Goal: Task Accomplishment & Management: Use online tool/utility

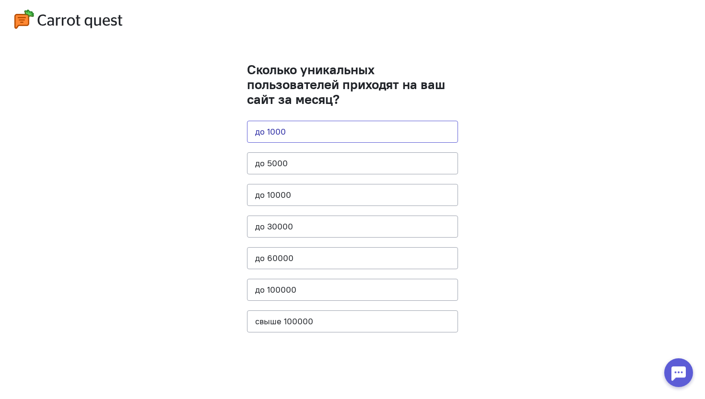
click at [295, 127] on button "до 1000" at bounding box center [352, 132] width 211 height 22
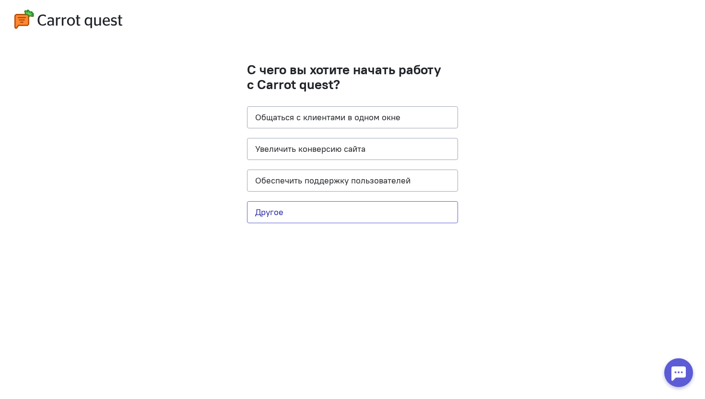
click at [279, 216] on button "Другое" at bounding box center [352, 212] width 211 height 22
click at [407, 223] on cq-question "С чего вы хотите начать работу с Carrot quest? Общаться с клиентами в одном окн…" at bounding box center [352, 147] width 211 height 171
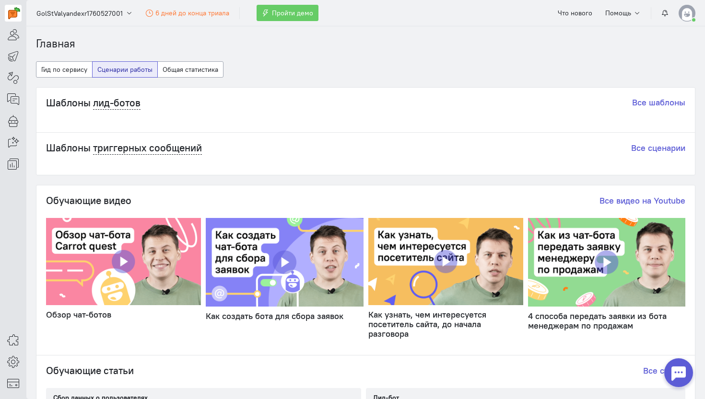
click at [397, 214] on cq-static-videos-widget "Обучающие видео Все видео на Youtube Обзор чат-ботов Как создать бота для сбора…" at bounding box center [365, 269] width 639 height 148
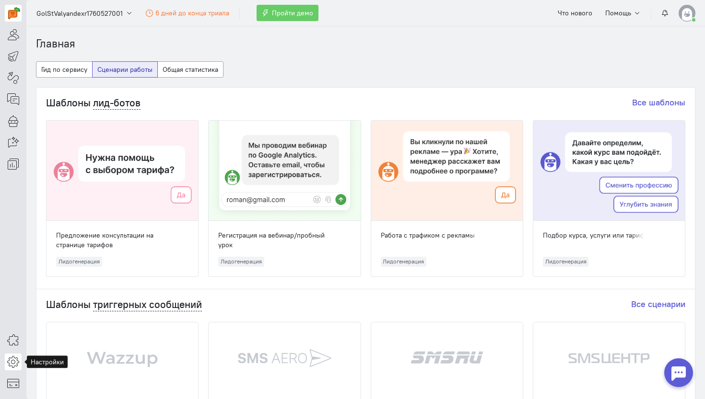
click at [9, 364] on icon at bounding box center [13, 362] width 12 height 12
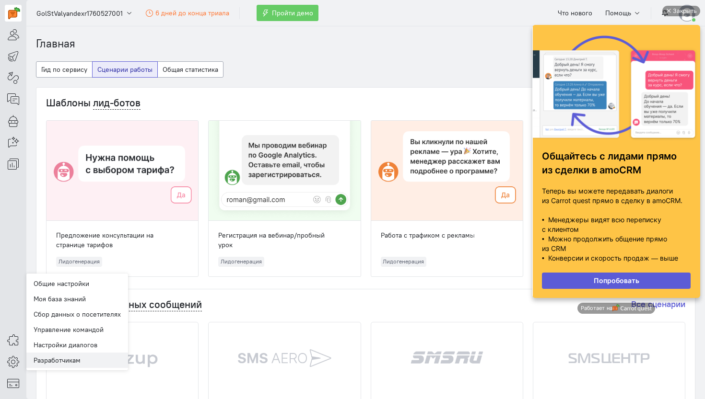
click at [54, 355] on link "Разработчикам" at bounding box center [77, 360] width 102 height 15
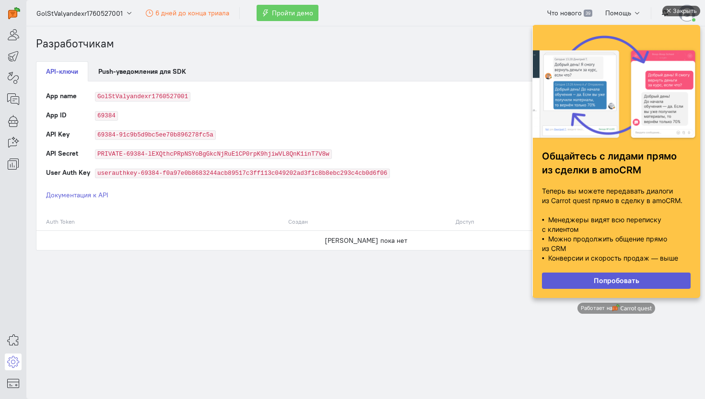
click at [682, 12] on div "Закрыть" at bounding box center [685, 11] width 24 height 11
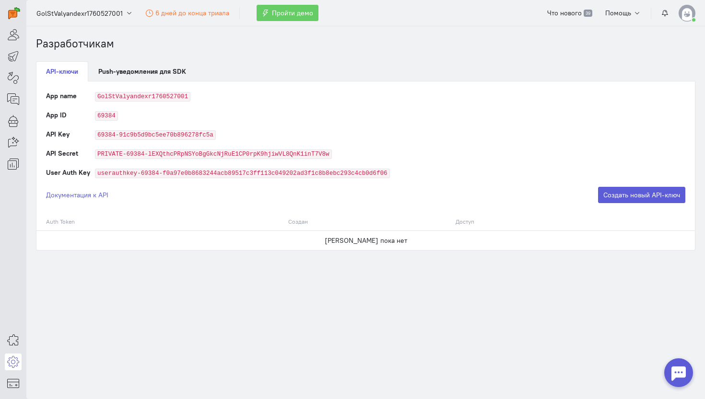
click at [107, 115] on code "69384" at bounding box center [106, 116] width 23 height 10
copy code "69384"
click at [145, 138] on code "69384-91c9b5d9bc5ee70b896278fc5a" at bounding box center [155, 135] width 121 height 10
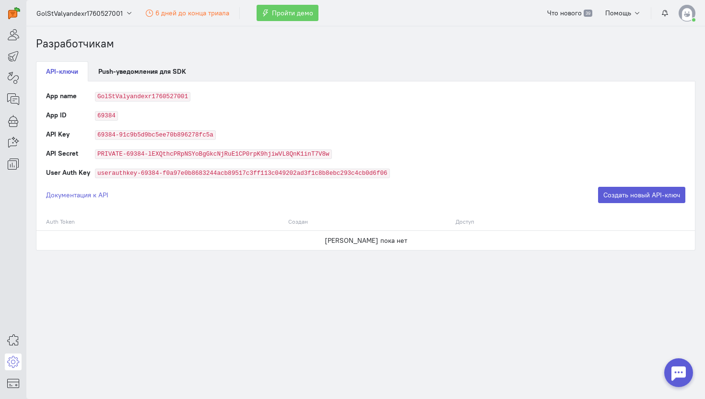
click at [157, 137] on code "69384-91c9b5d9bc5ee70b896278fc5a" at bounding box center [155, 135] width 121 height 10
click at [73, 139] on td "API Key" at bounding box center [70, 138] width 49 height 19
drag, startPoint x: 98, startPoint y: 131, endPoint x: 251, endPoint y: 131, distance: 152.9
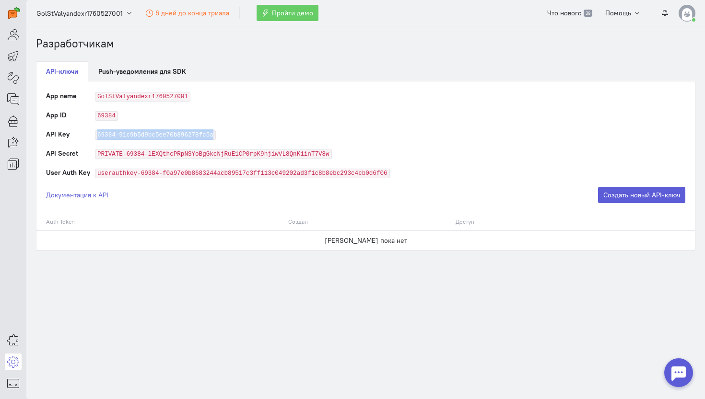
click at [251, 131] on td "69384-91c9b5d9bc5ee70b896278fc5a" at bounding box center [390, 138] width 590 height 19
copy code "69384-91c9b5d9bc5ee70b896278fc5a"
click at [662, 182] on td "userauthkey-69384-f0a97e0b8683244acb89517c3ff113c049202ad3f1c8b8ebc293c4cb0d6f06" at bounding box center [390, 177] width 590 height 19
click at [654, 193] on button "Создать новый API-ключ" at bounding box center [641, 195] width 87 height 16
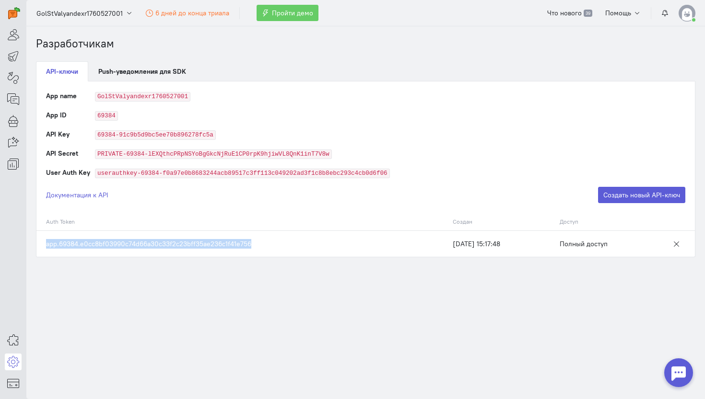
drag, startPoint x: 45, startPoint y: 243, endPoint x: 305, endPoint y: 247, distance: 260.8
click at [305, 247] on td "app.69384.e0cc8bf03990c74d66a30c33f2c23bff35ae236c1f41e756" at bounding box center [241, 244] width 411 height 26
copy td "app.69384.e0cc8bf03990c74d66a30c33f2c23bff35ae236c1f41e756"
click at [14, 119] on icon at bounding box center [13, 121] width 12 height 12
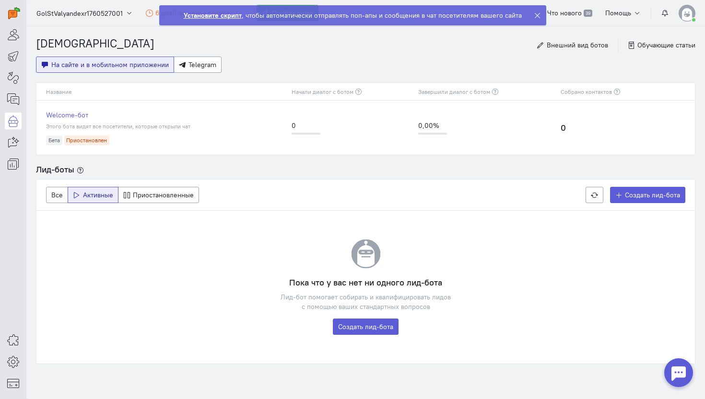
click at [13, 89] on div at bounding box center [13, 86] width 26 height 173
click at [202, 67] on span "Telegram" at bounding box center [202, 64] width 28 height 9
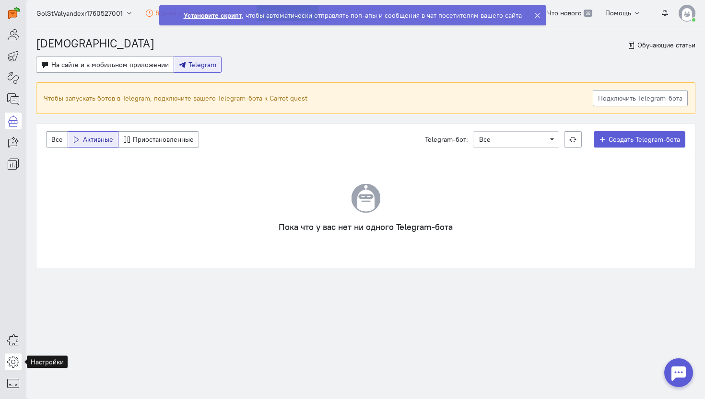
click at [14, 360] on icon at bounding box center [13, 362] width 12 height 12
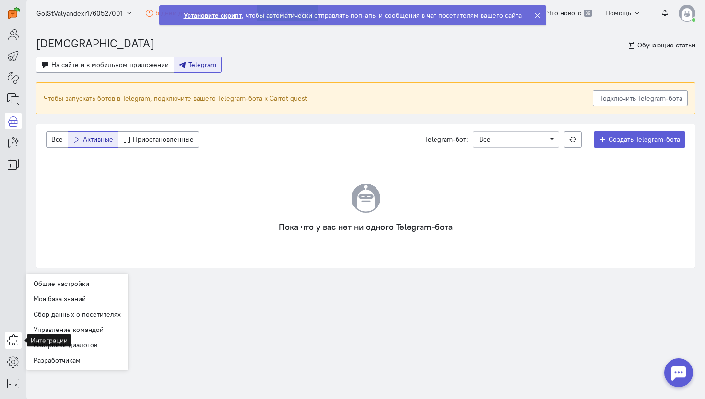
click at [14, 338] on icon at bounding box center [13, 341] width 12 height 12
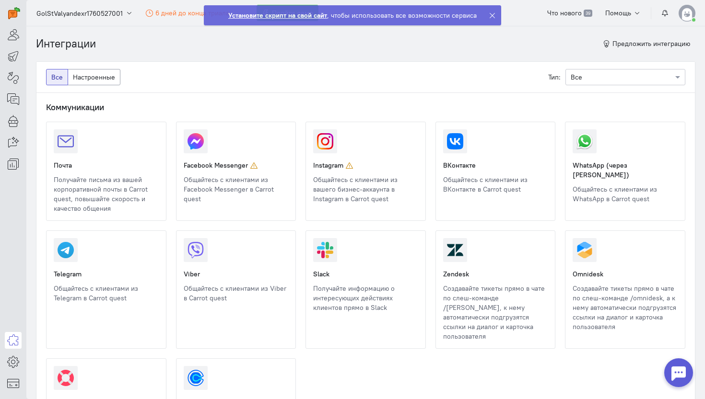
click at [54, 303] on link at bounding box center [54, 303] width 0 height 0
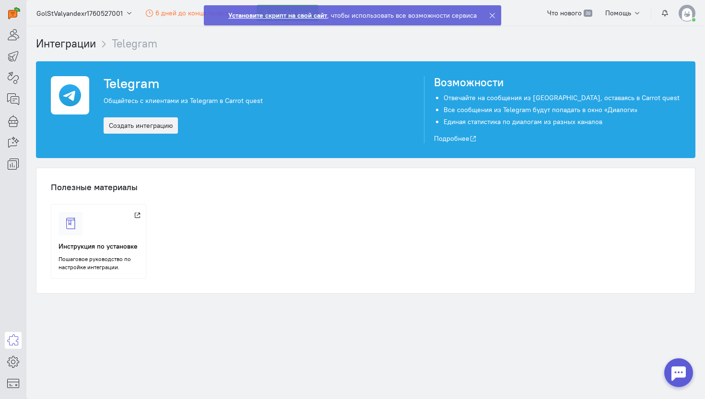
click at [158, 115] on div "Telegram Общайтесь с клиентами из Telegram в Carrot quest Создать интеграцию" at bounding box center [261, 109] width 325 height 67
click at [151, 128] on link "Создать интеграцию" at bounding box center [141, 125] width 74 height 16
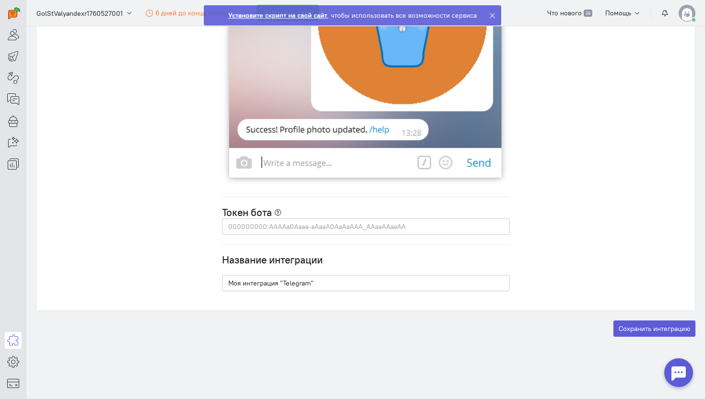
scroll to position [2673, 0]
click at [295, 230] on input "text" at bounding box center [366, 227] width 288 height 16
paste input "7056276987:AAFzbaXSjtOh3u-nj6BqwnPsDjII4UBNNa8"
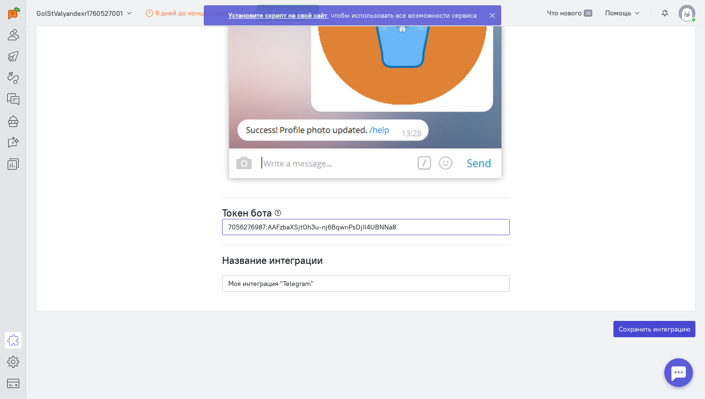
type input "7056276987:AAFzbaXSjtOh3u-nj6BqwnPsDjII4UBNNa8"
click at [636, 331] on button "Сохранить интеграцию" at bounding box center [654, 329] width 82 height 16
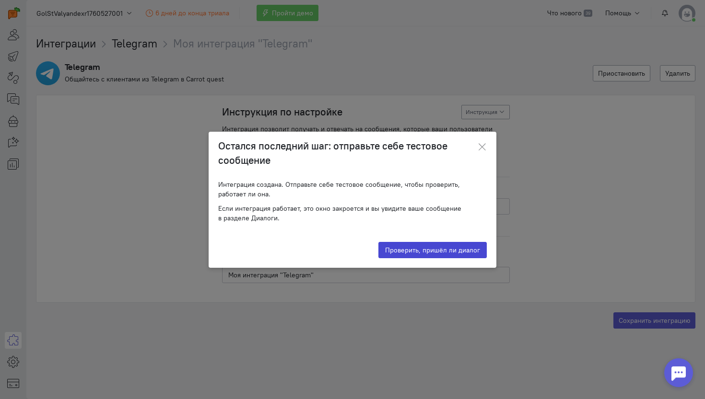
click at [447, 247] on div "Проверяем наличие диалога" at bounding box center [433, 250] width 98 height 10
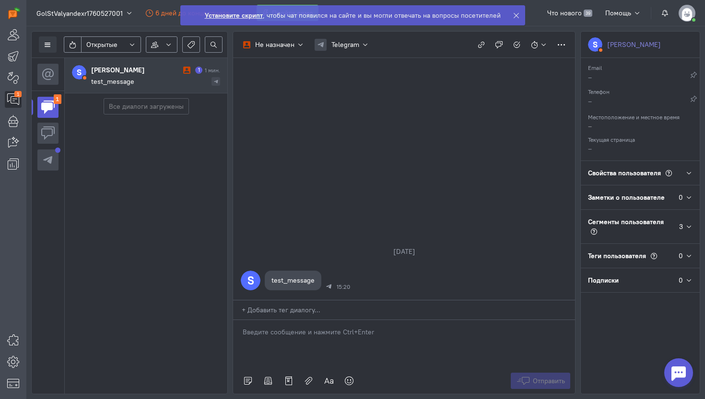
click at [512, 14] on icon at bounding box center [515, 15] width 7 height 7
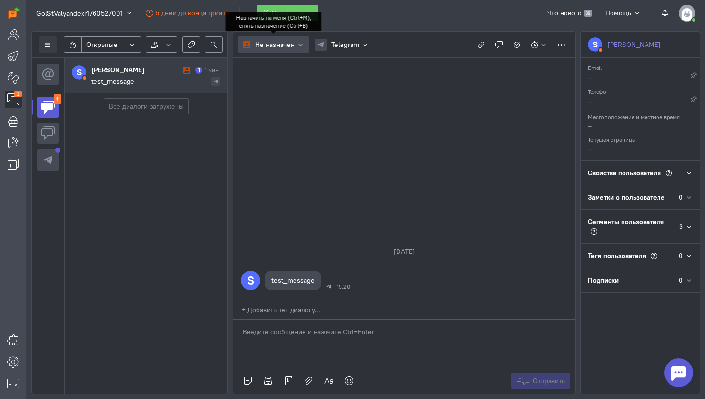
click at [293, 51] on button "Не назначен" at bounding box center [273, 44] width 71 height 16
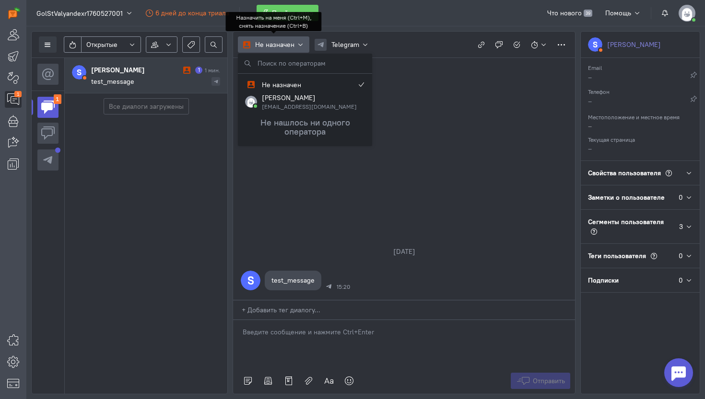
click at [293, 51] on button "Не назначен" at bounding box center [273, 44] width 71 height 16
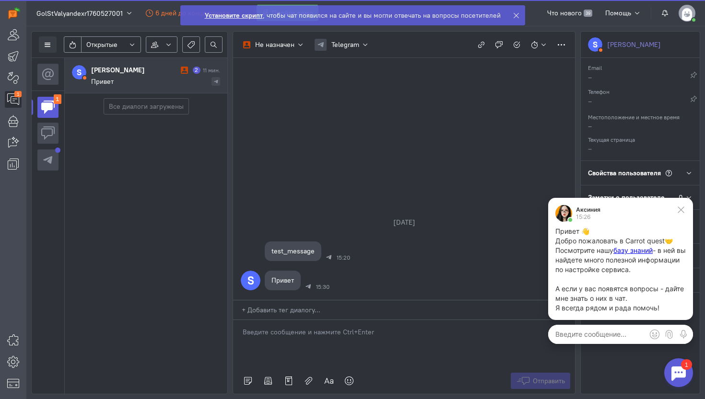
click at [686, 204] on div at bounding box center [681, 210] width 14 height 14
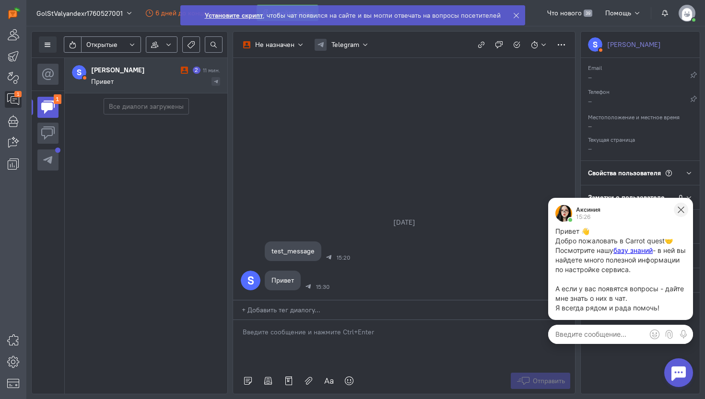
click at [684, 207] on icon at bounding box center [680, 210] width 9 height 9
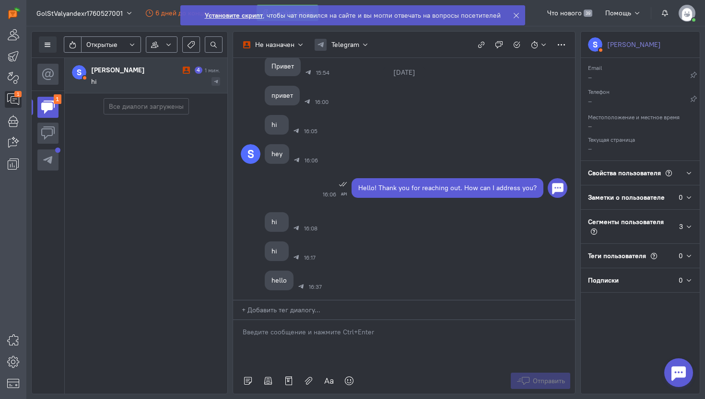
scroll to position [152, 0]
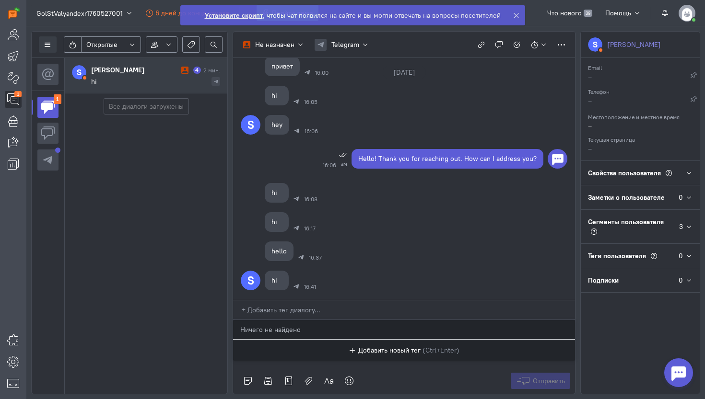
click at [276, 302] on div "+ Добавить тег диалогу..." at bounding box center [404, 310] width 342 height 19
